Goal: Information Seeking & Learning: Understand process/instructions

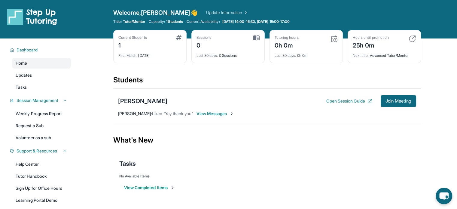
click at [208, 112] on span "View Messages" at bounding box center [216, 114] width 38 height 6
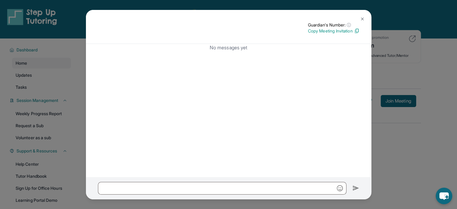
click at [361, 17] on img at bounding box center [362, 19] width 5 height 5
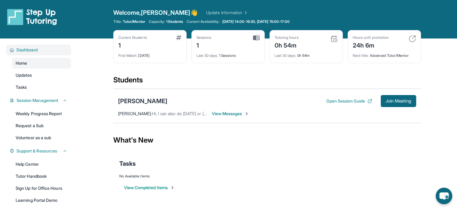
click at [36, 48] on span "Dashboard" at bounding box center [27, 50] width 21 height 6
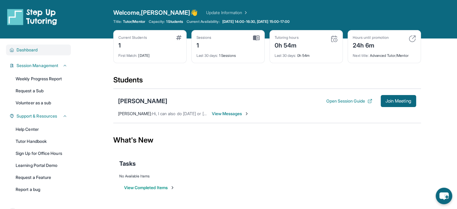
click at [36, 48] on span "Dashboard" at bounding box center [27, 50] width 21 height 6
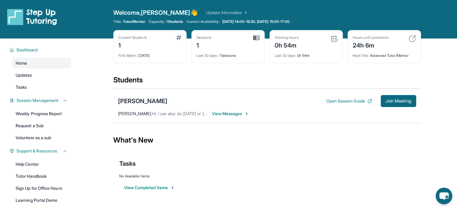
click at [220, 113] on span "View Messages" at bounding box center [231, 114] width 38 height 6
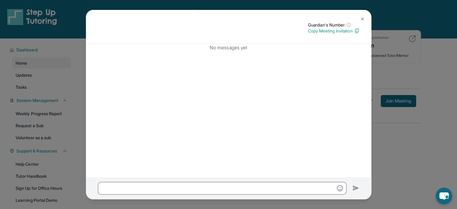
click at [363, 16] on button at bounding box center [363, 19] width 12 height 12
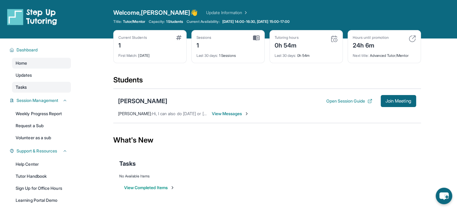
click at [52, 87] on link "Tasks" at bounding box center [41, 87] width 59 height 11
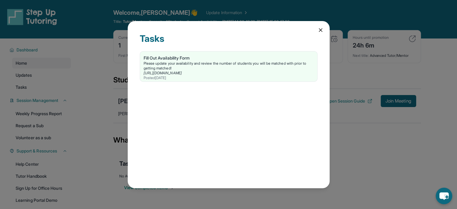
click at [320, 31] on icon at bounding box center [320, 30] width 3 height 3
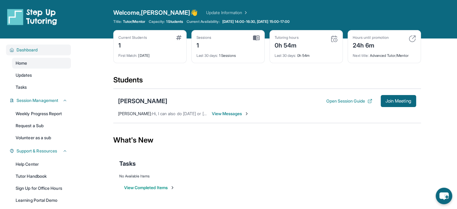
click at [53, 46] on div "Dashboard" at bounding box center [38, 49] width 65 height 11
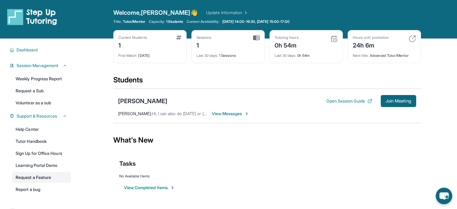
click at [40, 175] on link "Request a Feature" at bounding box center [41, 177] width 59 height 11
click at [343, 18] on div "Welcome, [PERSON_NAME] 👋 Update Information Title: Tutor/Mentor Capacity: 1 Stu…" at bounding box center [267, 19] width 308 height 22
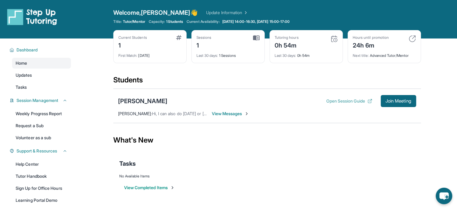
click at [349, 102] on button "Open Session Guide" at bounding box center [349, 101] width 46 height 6
click at [38, 49] on span "Dashboard" at bounding box center [27, 50] width 21 height 6
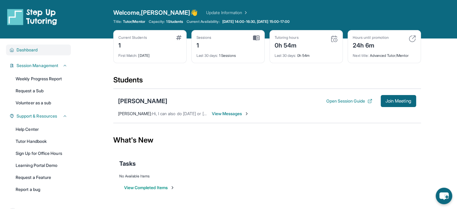
click at [38, 49] on span "Dashboard" at bounding box center [27, 50] width 21 height 6
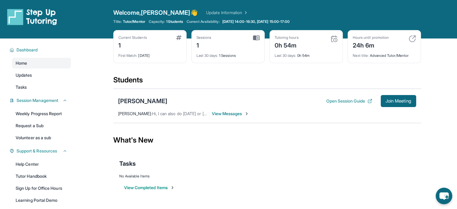
click at [31, 81] on div "Home Updates Tasks" at bounding box center [41, 75] width 59 height 35
click at [27, 86] on span "Tasks" at bounding box center [21, 87] width 11 height 6
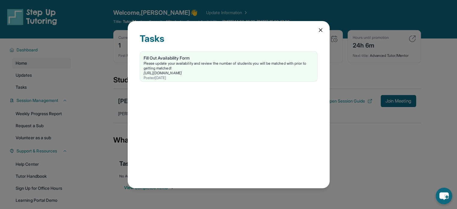
click at [322, 32] on icon at bounding box center [321, 30] width 6 height 6
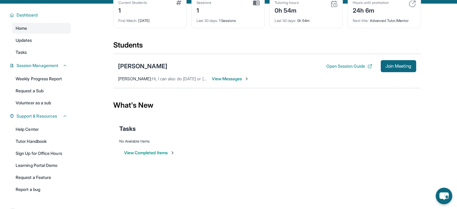
scroll to position [51, 0]
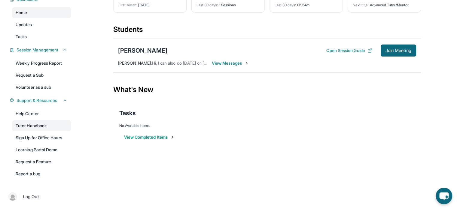
click at [39, 125] on link "Tutor Handbook" at bounding box center [41, 125] width 59 height 11
